Goal: Task Accomplishment & Management: Manage account settings

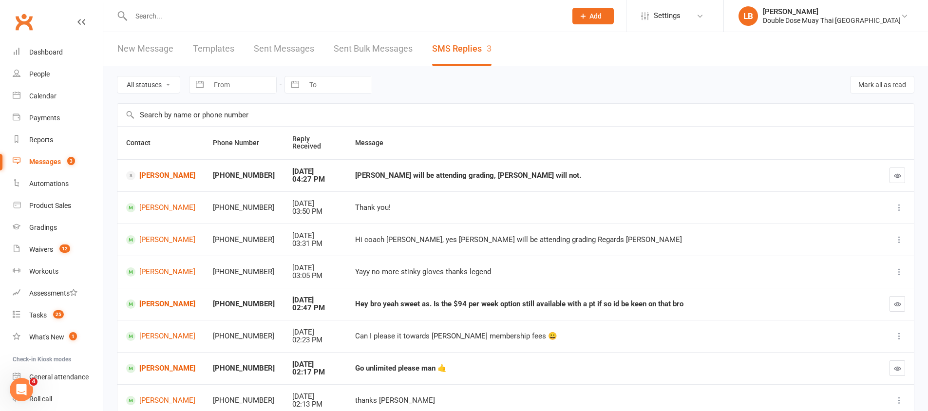
drag, startPoint x: 364, startPoint y: 308, endPoint x: 421, endPoint y: 310, distance: 57.0
click at [417, 310] on td "Hey bro yeah sweet as. Is the $94 per week option still available with a pt if …" at bounding box center [613, 304] width 534 height 32
drag, startPoint x: 435, startPoint y: 304, endPoint x: 536, endPoint y: 305, distance: 100.3
click at [536, 305] on div "Hey bro yeah sweet as. Is the $94 per week option still available with a pt if …" at bounding box center [613, 304] width 517 height 8
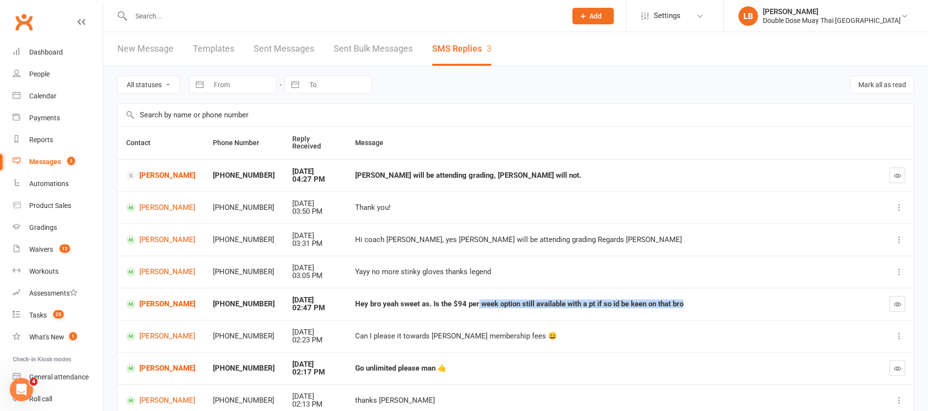
drag, startPoint x: 687, startPoint y: 304, endPoint x: 473, endPoint y: 302, distance: 214.2
click at [473, 302] on div "Hey bro yeah sweet as. Is the $94 per week option still available with a pt if …" at bounding box center [613, 304] width 517 height 8
click at [473, 300] on div "Hey bro yeah sweet as. Is the $94 per week option still available with a pt if …" at bounding box center [613, 304] width 517 height 8
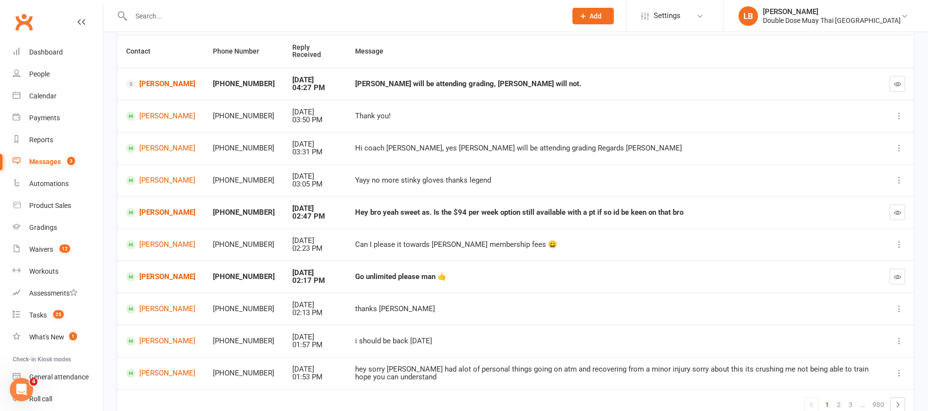
scroll to position [95, 0]
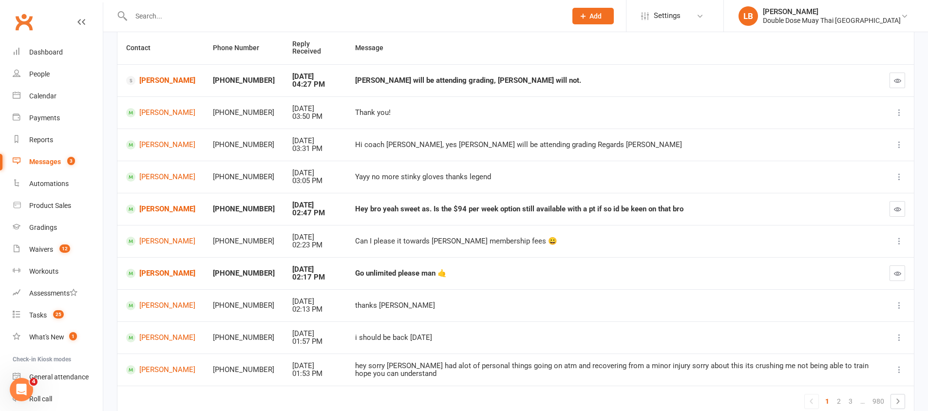
click at [374, 282] on td "Go unlimited please man 🤙" at bounding box center [613, 273] width 534 height 32
click at [386, 282] on td "Go unlimited please man 🤙" at bounding box center [613, 273] width 534 height 32
click at [52, 55] on div "Dashboard" at bounding box center [46, 52] width 34 height 8
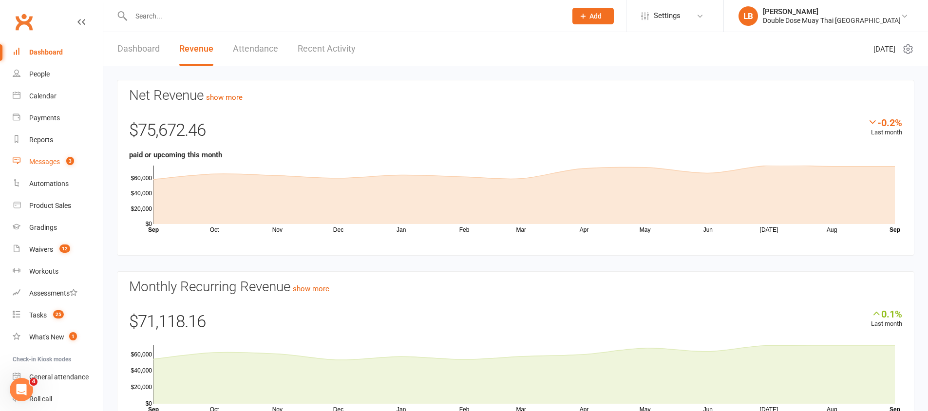
click at [52, 166] on link "Messages 3" at bounding box center [58, 162] width 90 height 22
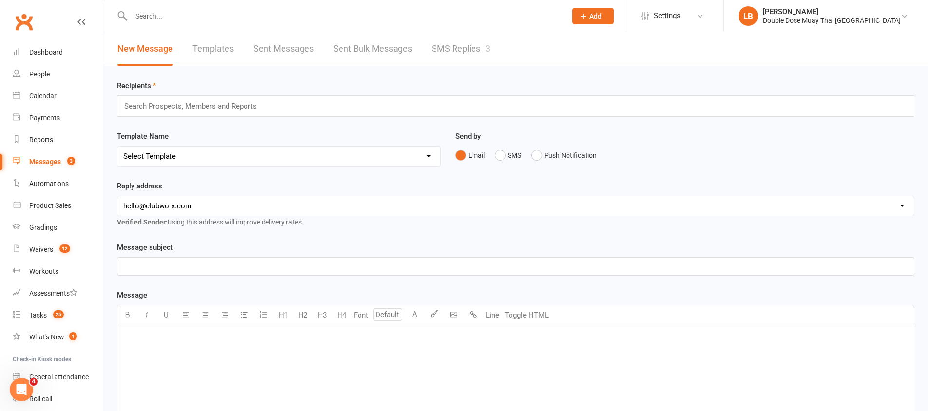
click at [476, 45] on link "SMS Replies 3" at bounding box center [460, 49] width 58 height 34
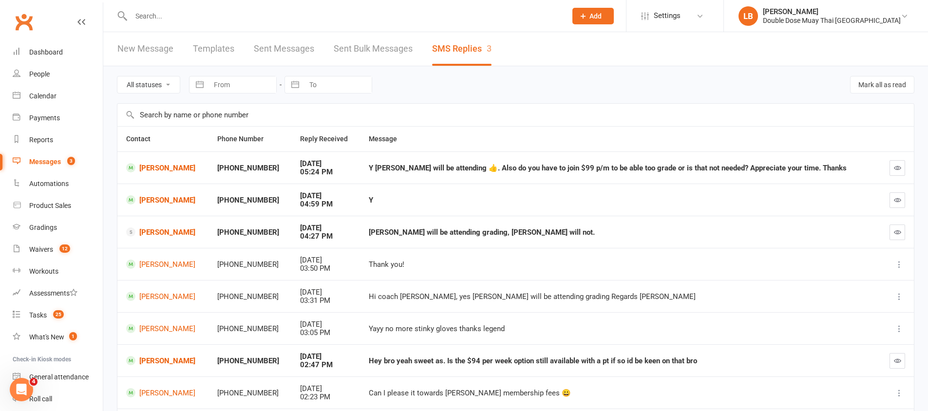
drag, startPoint x: 402, startPoint y: 172, endPoint x: 539, endPoint y: 175, distance: 137.3
click at [539, 175] on td "Y [PERSON_NAME] will be attending 👍. Also do you have to join $99 p/m to be abl…" at bounding box center [619, 167] width 519 height 32
drag, startPoint x: 539, startPoint y: 175, endPoint x: 532, endPoint y: 174, distance: 7.9
click at [532, 174] on td "Y [PERSON_NAME] will be attending 👍. Also do you have to join $99 p/m to be abl…" at bounding box center [619, 167] width 519 height 32
click at [534, 171] on div "Y [PERSON_NAME] will be attending 👍. Also do you have to join $99 p/m to be abl…" at bounding box center [619, 168] width 501 height 8
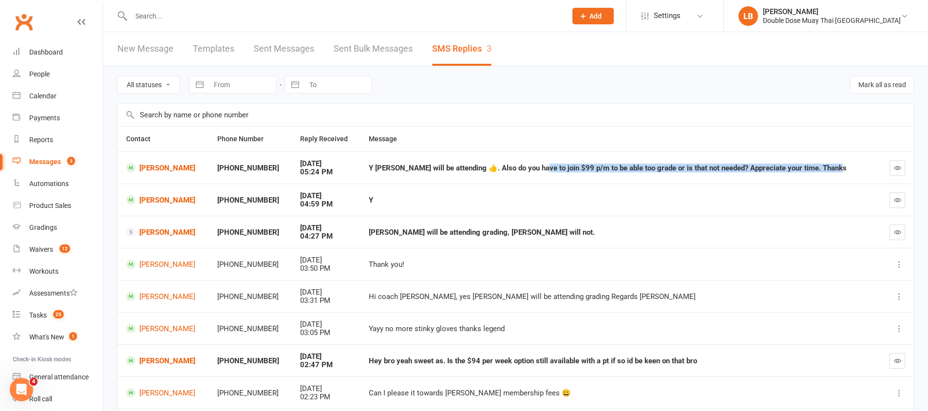
drag, startPoint x: 543, startPoint y: 169, endPoint x: 832, endPoint y: 170, distance: 288.2
click at [832, 170] on div "Y [PERSON_NAME] will be attending 👍. Also do you have to join $99 p/m to be abl…" at bounding box center [619, 168] width 501 height 8
click at [829, 170] on div "Y [PERSON_NAME] will be attending 👍. Also do you have to join $99 p/m to be abl…" at bounding box center [619, 168] width 501 height 8
click at [163, 202] on link "[PERSON_NAME]" at bounding box center [163, 199] width 74 height 9
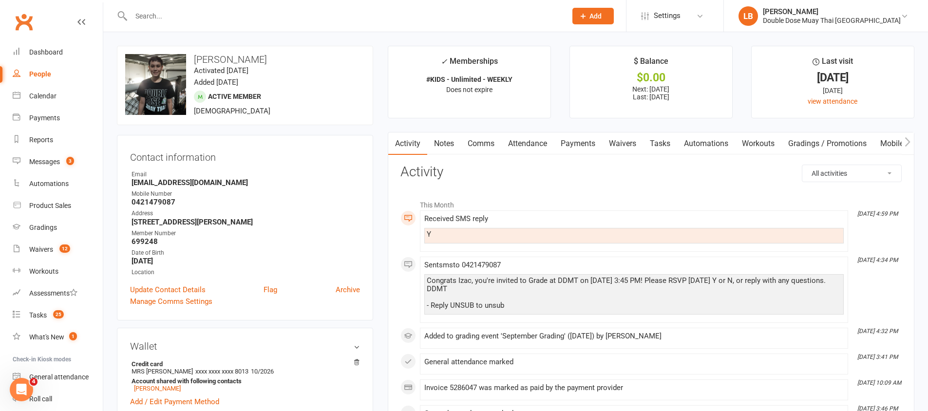
click at [180, 25] on div at bounding box center [338, 16] width 443 height 32
click at [185, 8] on div at bounding box center [338, 16] width 443 height 32
click at [182, 16] on input "text" at bounding box center [343, 16] width 431 height 14
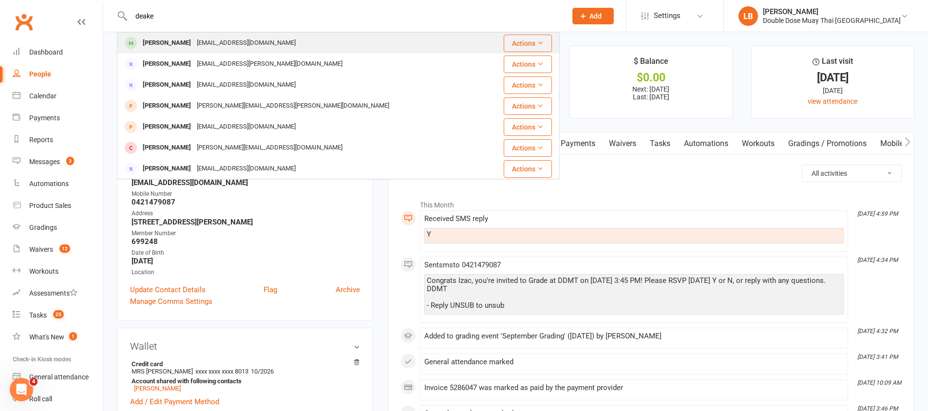
type input "deake"
click at [165, 51] on div "[PERSON_NAME] [EMAIL_ADDRESS][DOMAIN_NAME]" at bounding box center [301, 43] width 367 height 20
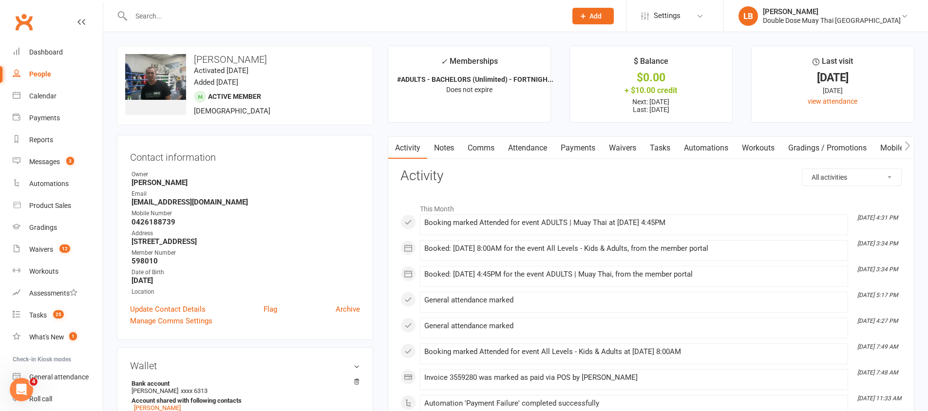
click at [576, 149] on link "Payments" at bounding box center [578, 148] width 48 height 22
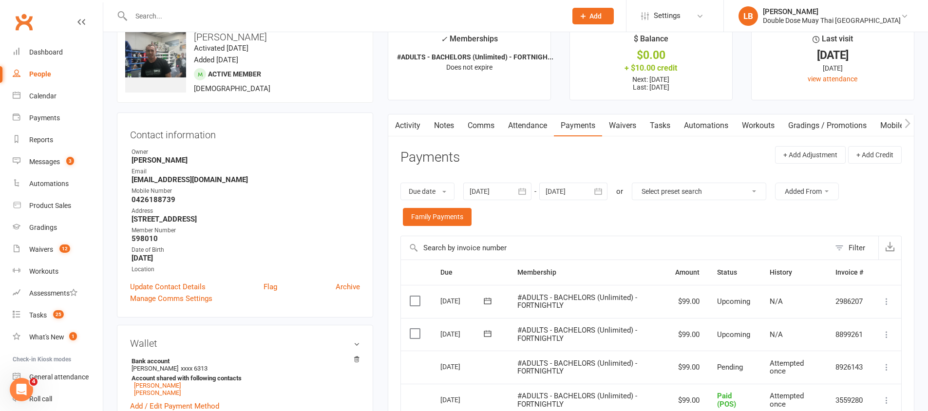
scroll to position [32, 0]
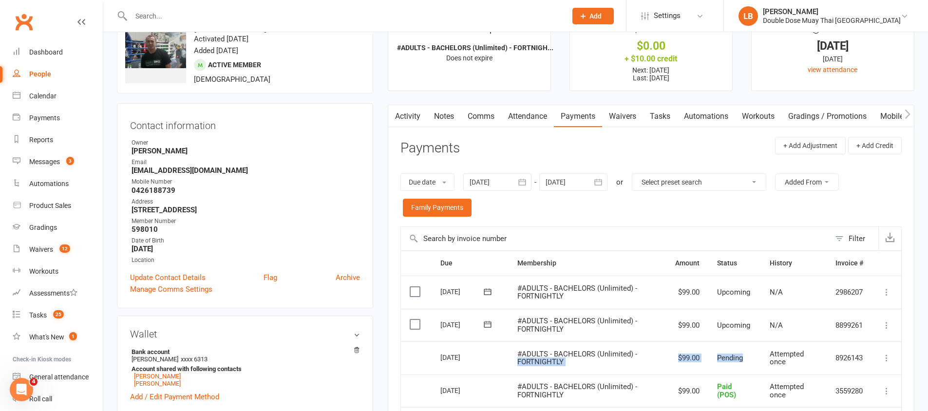
drag, startPoint x: 751, startPoint y: 354, endPoint x: 630, endPoint y: 354, distance: 121.7
click at [636, 357] on tr "Select this [DATE] [PERSON_NAME] #ADULTS - BACHELORS (Unlimited) - FORTNIGHTLY …" at bounding box center [651, 357] width 500 height 33
click at [629, 353] on span "#ADULTS - BACHELORS (Unlimited) - FORTNIGHTLY" at bounding box center [577, 358] width 120 height 17
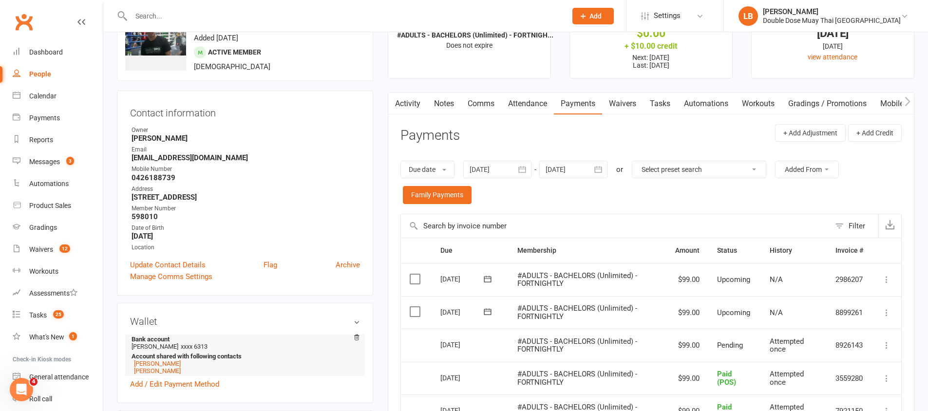
scroll to position [48, 0]
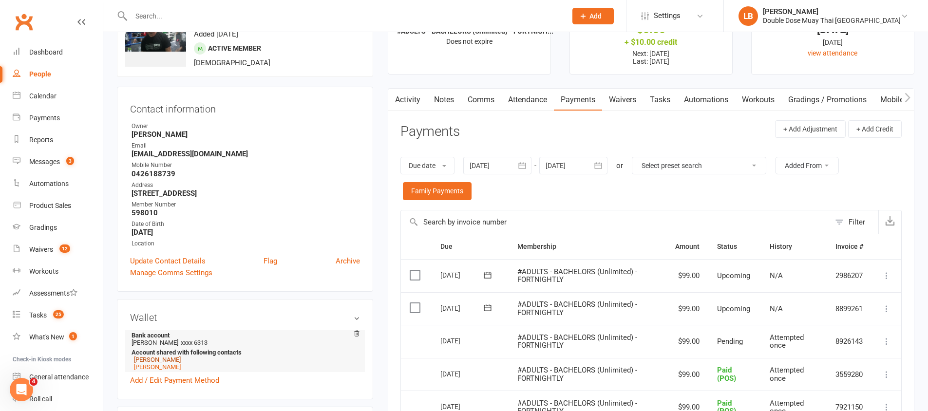
click at [170, 361] on link "[PERSON_NAME]" at bounding box center [157, 359] width 47 height 7
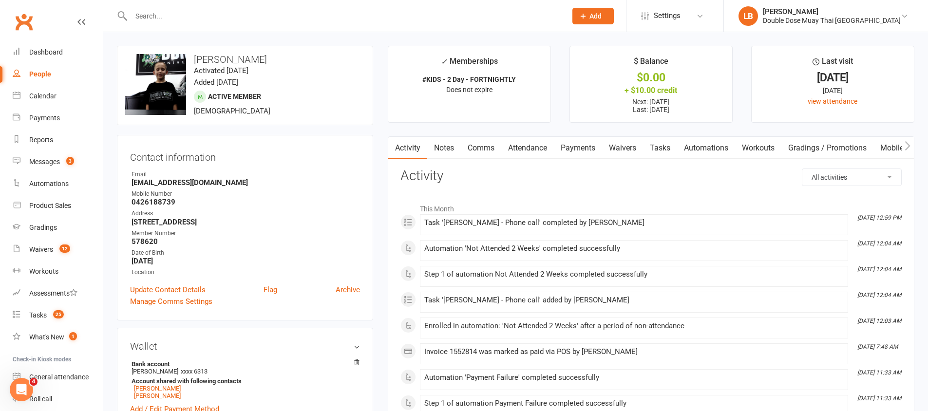
click at [589, 146] on link "Payments" at bounding box center [578, 148] width 48 height 22
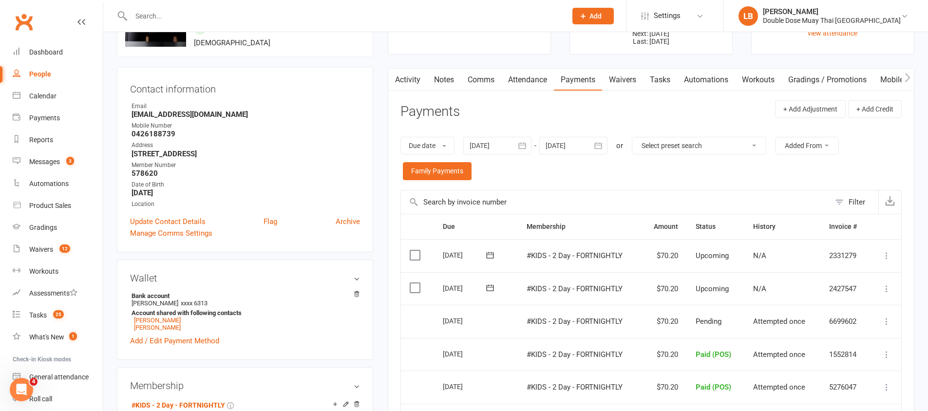
scroll to position [70, 0]
drag, startPoint x: 731, startPoint y: 321, endPoint x: 658, endPoint y: 319, distance: 73.5
click at [659, 319] on tr "Select this [DATE] [PERSON_NAME] #KIDS - 2 Day - FORTNIGHTLY $70.20 Pending Att…" at bounding box center [651, 319] width 500 height 33
click at [414, 289] on label at bounding box center [415, 286] width 13 height 10
click at [414, 281] on input "checkbox" at bounding box center [412, 281] width 6 height 0
